Goal: Task Accomplishment & Management: Use online tool/utility

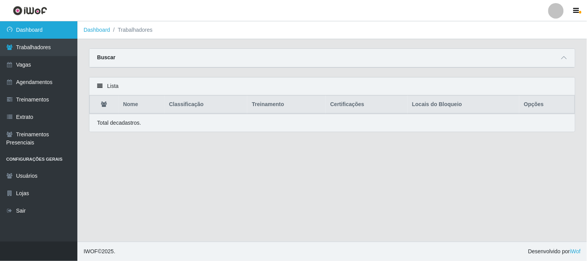
click at [50, 31] on link "Dashboard" at bounding box center [38, 29] width 77 height 17
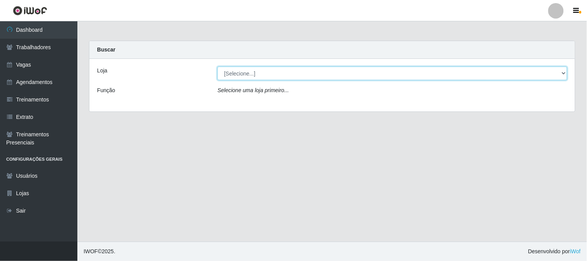
click at [251, 73] on select "[Selecione...] Sapore D'italia" at bounding box center [392, 74] width 350 height 14
select select "266"
click at [217, 67] on select "[Selecione...] Sapore D'italia" at bounding box center [392, 74] width 350 height 14
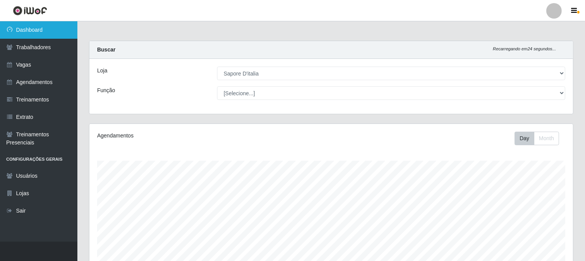
click at [48, 28] on link "Dashboard" at bounding box center [38, 29] width 77 height 17
click at [48, 29] on link "Dashboard" at bounding box center [38, 29] width 77 height 17
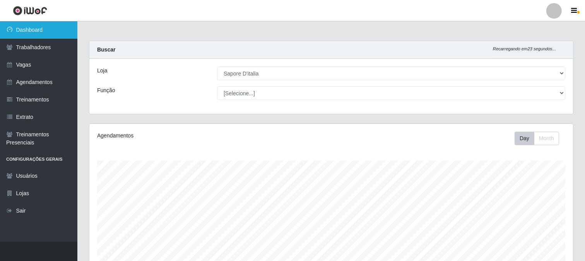
click at [48, 29] on link "Dashboard" at bounding box center [38, 29] width 77 height 17
click at [49, 29] on link "Dashboard" at bounding box center [38, 29] width 77 height 17
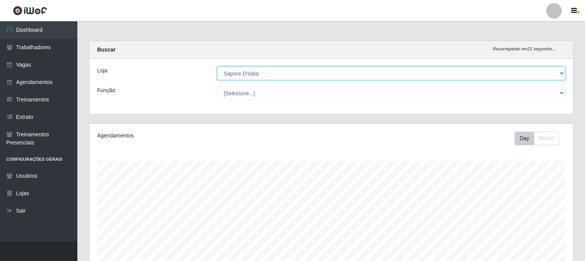
click at [233, 75] on select "[Selecione...] Sapore D'italia" at bounding box center [391, 74] width 348 height 14
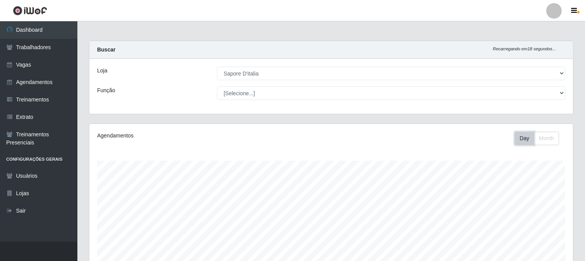
click at [517, 139] on button "Day" at bounding box center [525, 139] width 20 height 14
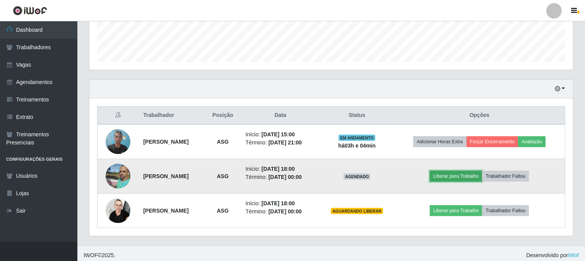
click at [452, 177] on button "Liberar para Trabalho" at bounding box center [456, 176] width 52 height 11
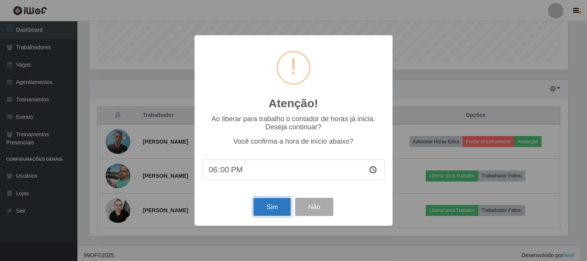
click at [283, 210] on button "Sim" at bounding box center [272, 207] width 38 height 18
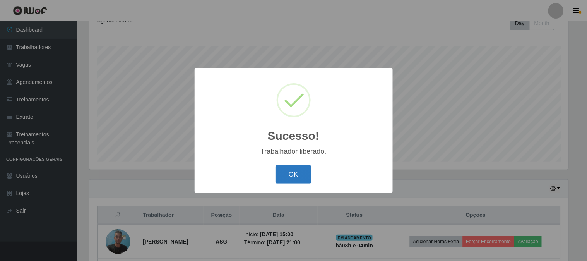
click at [298, 171] on button "OK" at bounding box center [293, 174] width 36 height 18
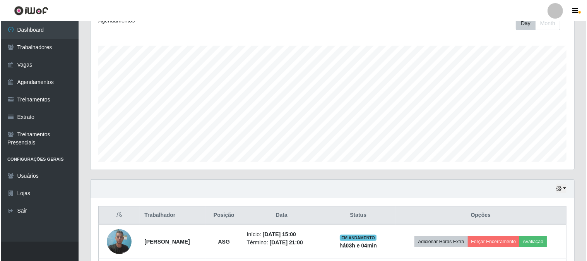
scroll to position [219, 0]
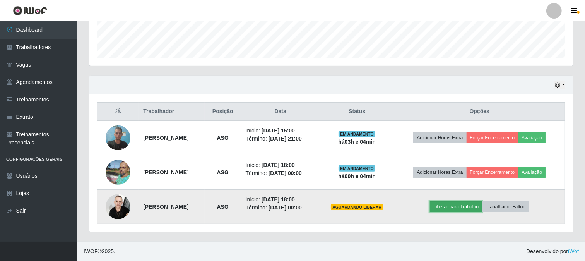
click at [475, 204] on button "Liberar para Trabalho" at bounding box center [456, 206] width 52 height 11
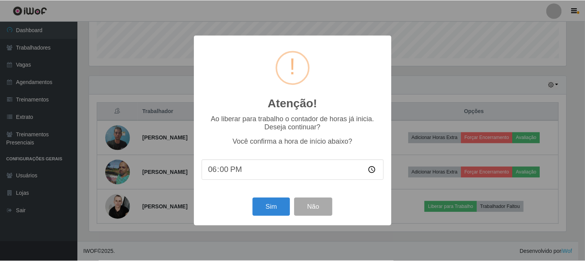
scroll to position [160, 479]
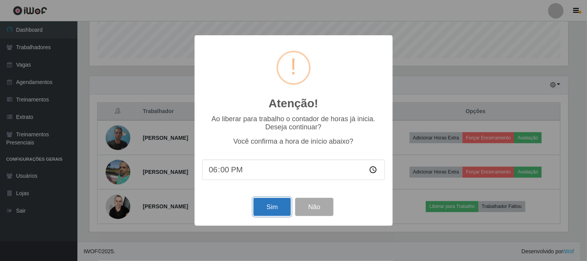
click at [272, 199] on button "Sim" at bounding box center [272, 207] width 38 height 18
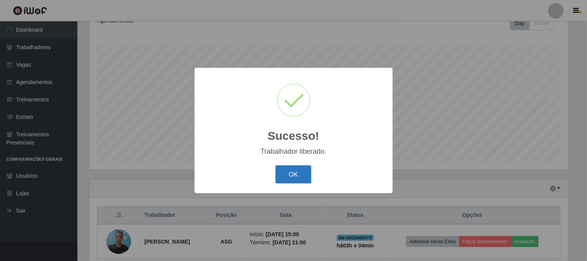
click at [303, 180] on button "OK" at bounding box center [293, 174] width 36 height 18
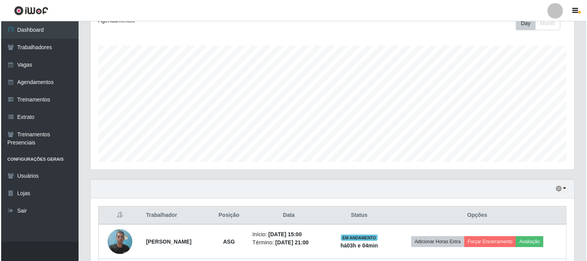
scroll to position [219, 0]
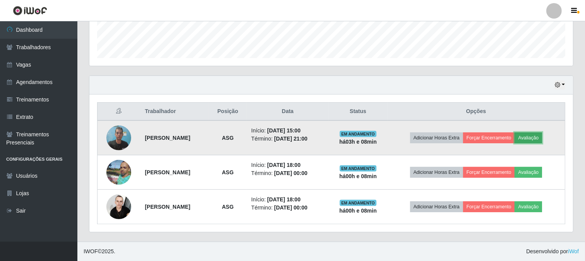
click at [538, 134] on button "Avaliação" at bounding box center [528, 137] width 27 height 11
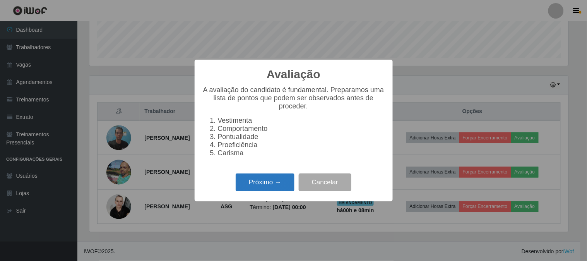
click at [262, 188] on button "Próximo →" at bounding box center [265, 182] width 59 height 18
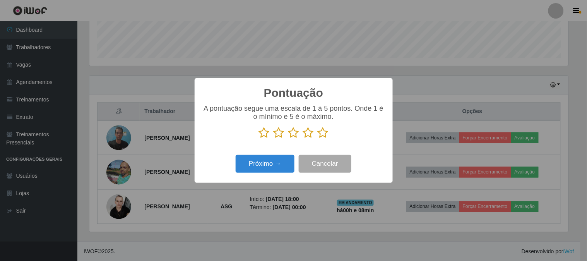
scroll to position [386750, 386432]
drag, startPoint x: 309, startPoint y: 132, endPoint x: 287, endPoint y: 145, distance: 25.4
click at [306, 133] on icon at bounding box center [308, 133] width 11 height 12
click at [303, 139] on input "radio" at bounding box center [303, 139] width 0 height 0
click at [260, 169] on button "Próximo →" at bounding box center [265, 164] width 59 height 18
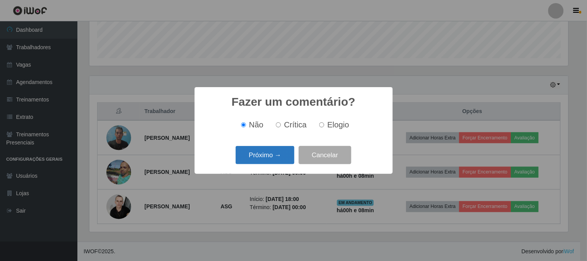
click at [263, 154] on button "Próximo →" at bounding box center [265, 155] width 59 height 18
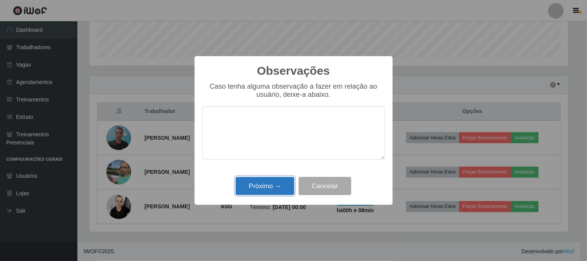
click at [264, 183] on button "Próximo →" at bounding box center [265, 186] width 59 height 18
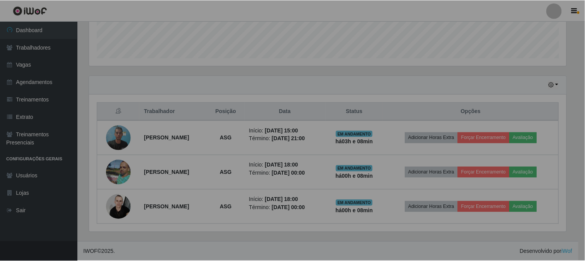
scroll to position [160, 484]
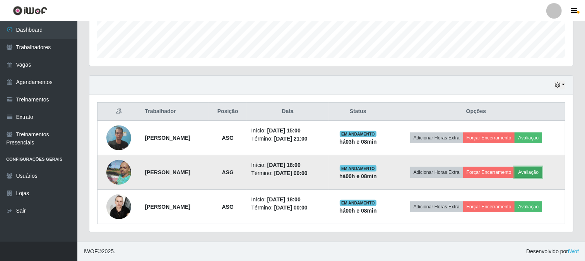
click at [542, 173] on button "Avaliação" at bounding box center [528, 172] width 27 height 11
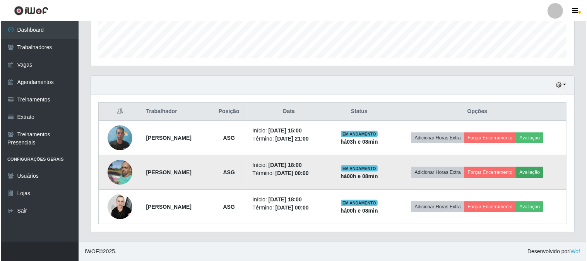
scroll to position [160, 479]
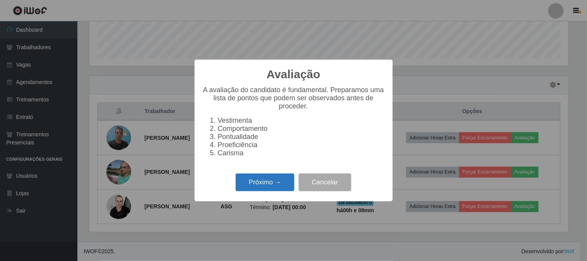
click at [265, 183] on button "Próximo →" at bounding box center [265, 182] width 59 height 18
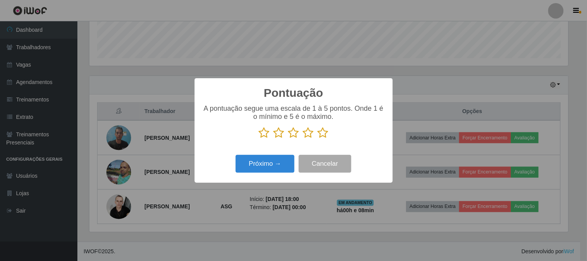
scroll to position [386750, 386432]
drag, startPoint x: 323, startPoint y: 134, endPoint x: 294, endPoint y: 153, distance: 34.9
click at [322, 134] on icon at bounding box center [323, 133] width 11 height 12
click at [318, 139] on input "radio" at bounding box center [318, 139] width 0 height 0
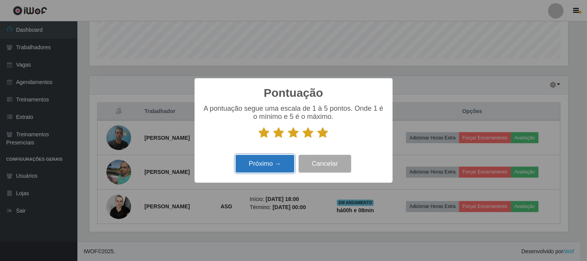
click at [272, 173] on button "Próximo →" at bounding box center [265, 164] width 59 height 18
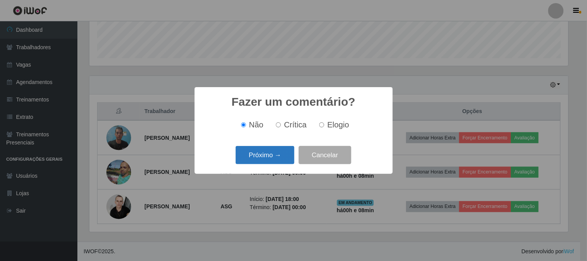
click at [269, 153] on button "Próximo →" at bounding box center [265, 155] width 59 height 18
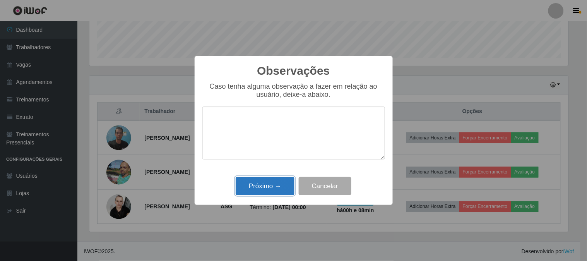
click at [258, 187] on button "Próximo →" at bounding box center [265, 186] width 59 height 18
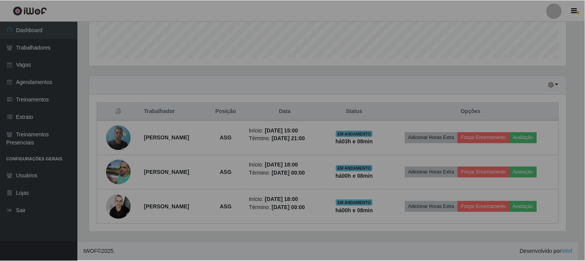
scroll to position [160, 484]
